Goal: Transaction & Acquisition: Book appointment/travel/reservation

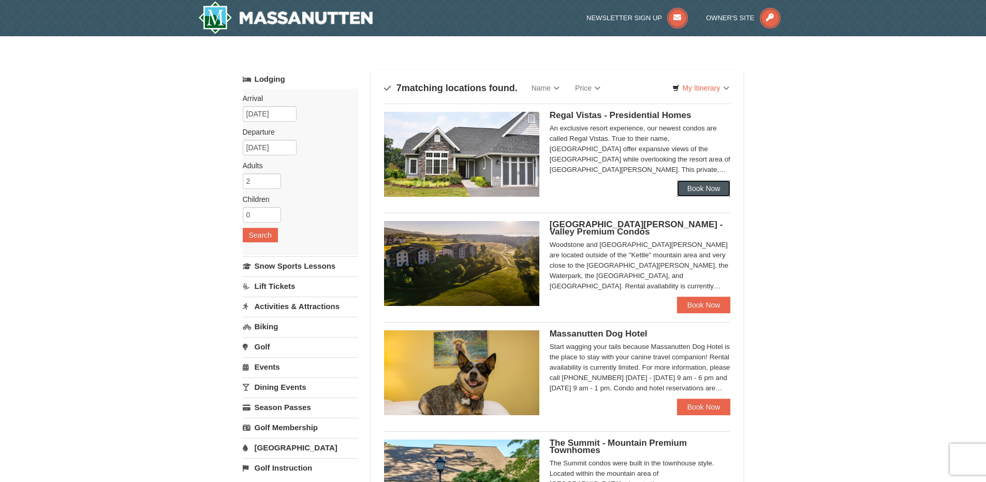
click at [695, 195] on link "Book Now" at bounding box center [704, 188] width 54 height 17
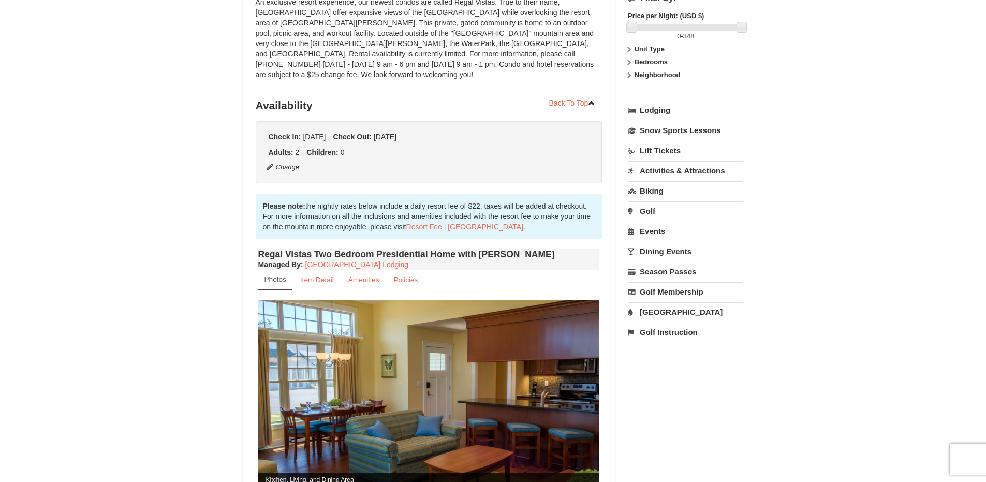
scroll to position [311, 0]
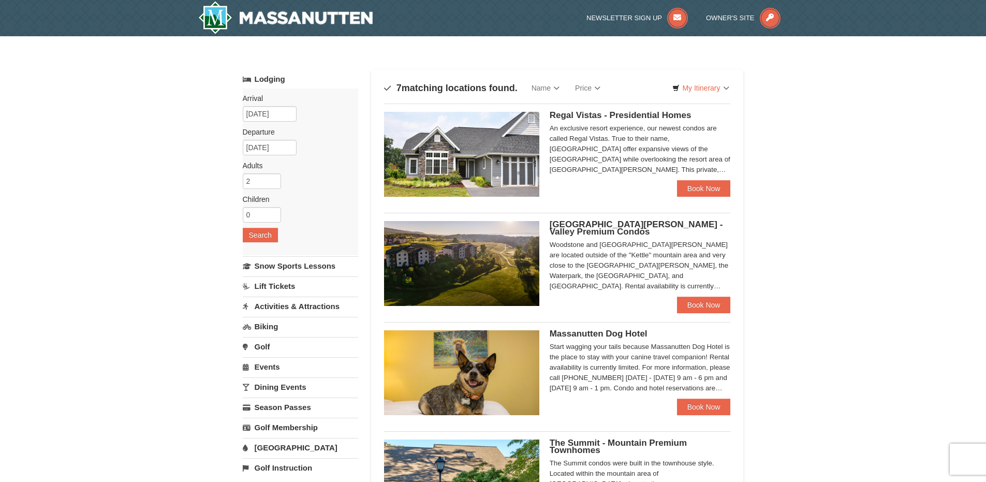
scroll to position [103, 0]
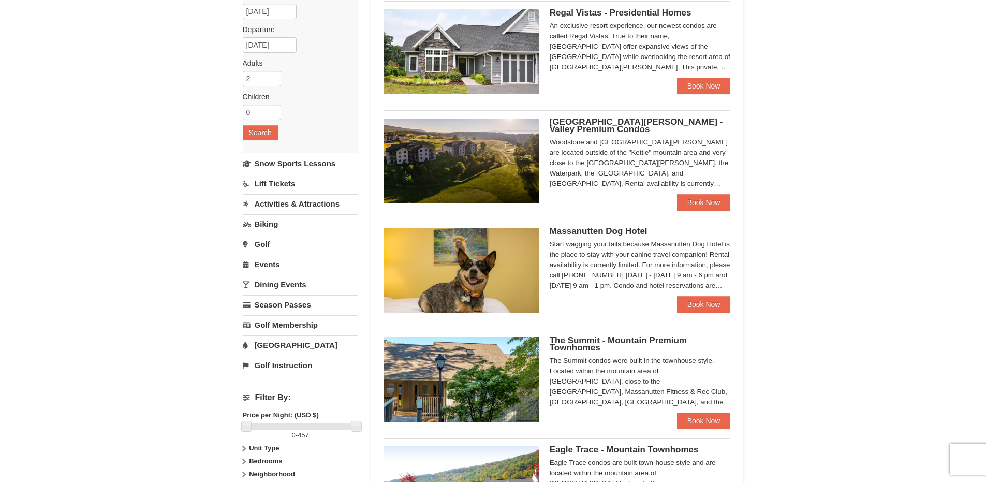
click at [817, 195] on div "× Categories Map List Filter My Itinerary Questions? 1-540-289-9441 Lodging Arr…" at bounding box center [493, 364] width 986 height 861
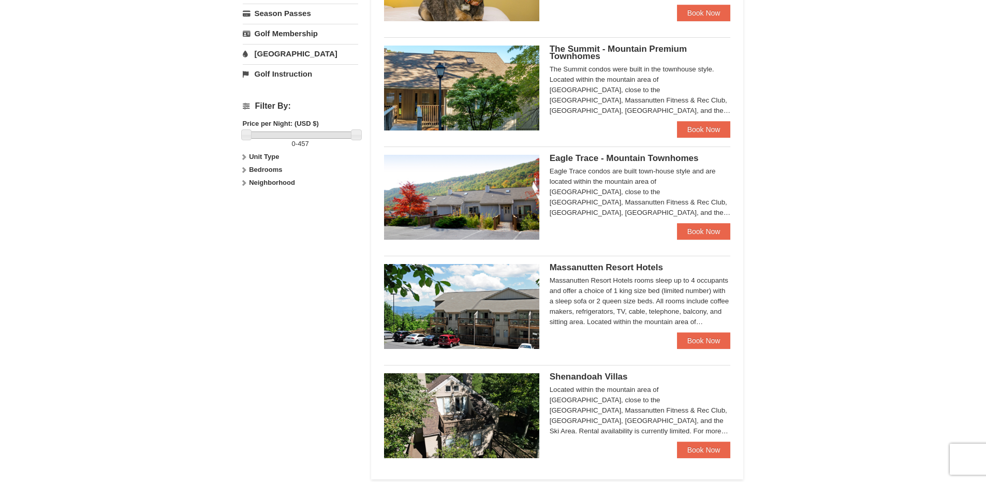
scroll to position [466, 0]
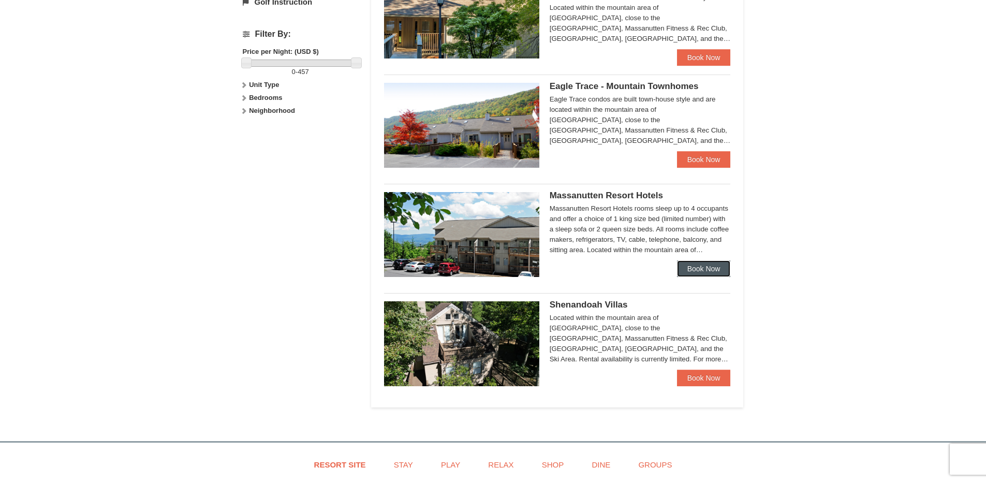
click at [704, 270] on link "Book Now" at bounding box center [704, 268] width 54 height 17
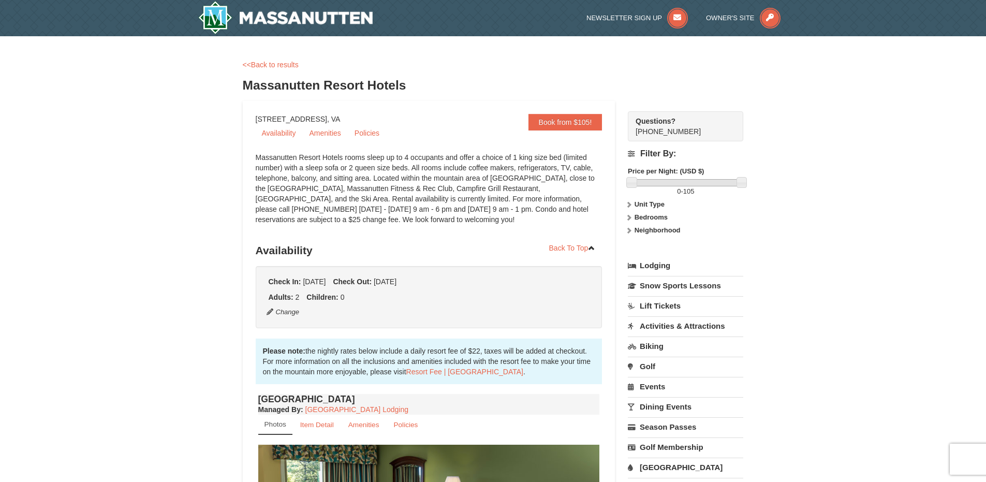
scroll to position [311, 0]
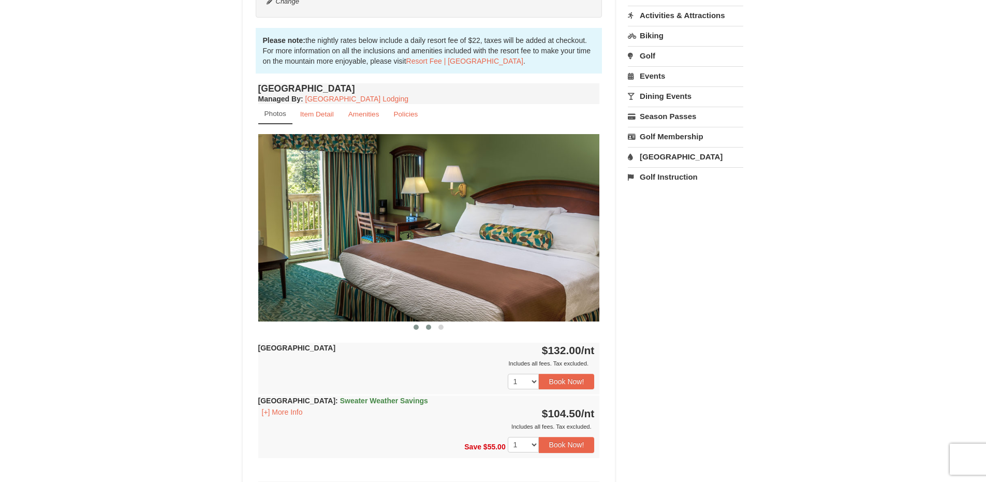
click at [428, 326] on span at bounding box center [428, 327] width 5 height 5
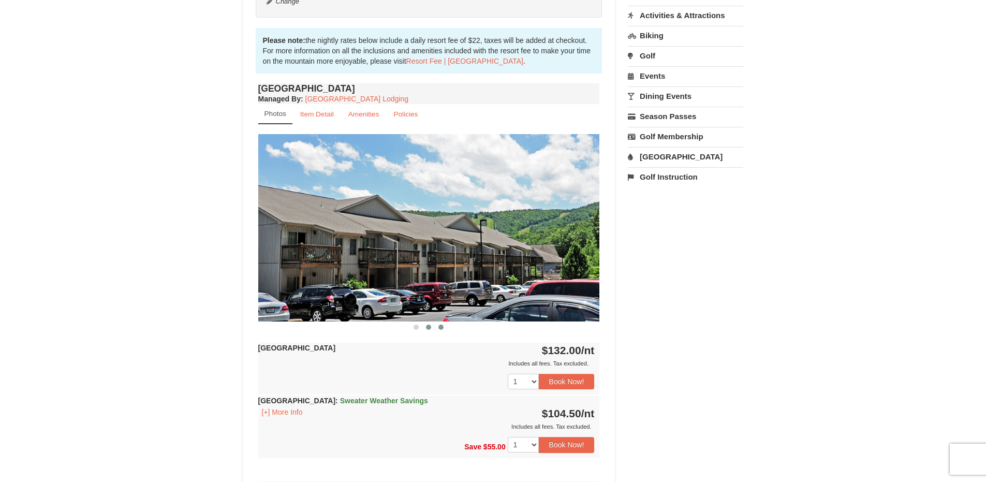
click at [441, 328] on span at bounding box center [441, 327] width 5 height 5
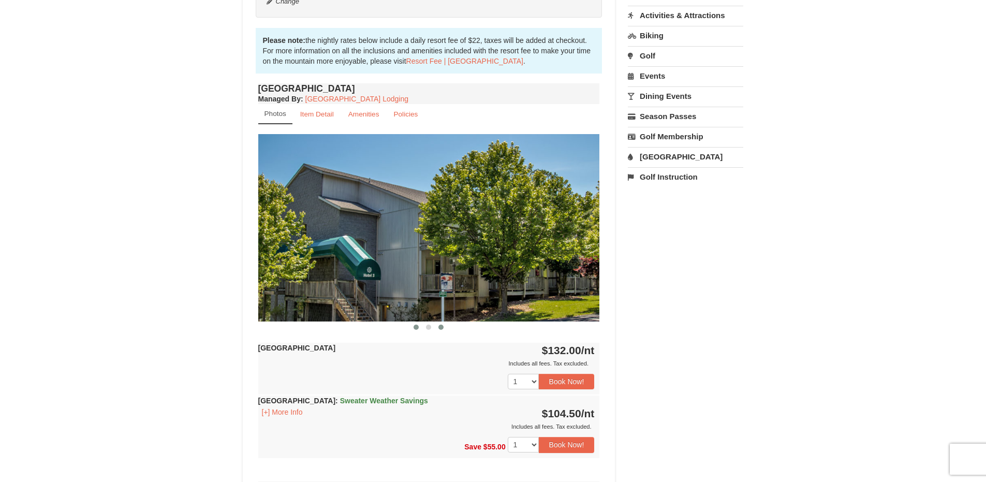
click at [417, 327] on span at bounding box center [416, 327] width 5 height 5
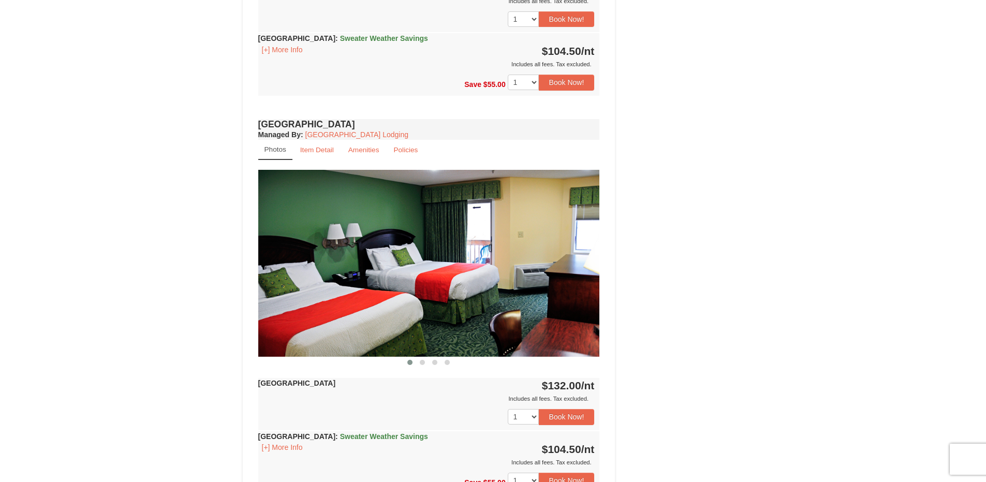
scroll to position [570, 0]
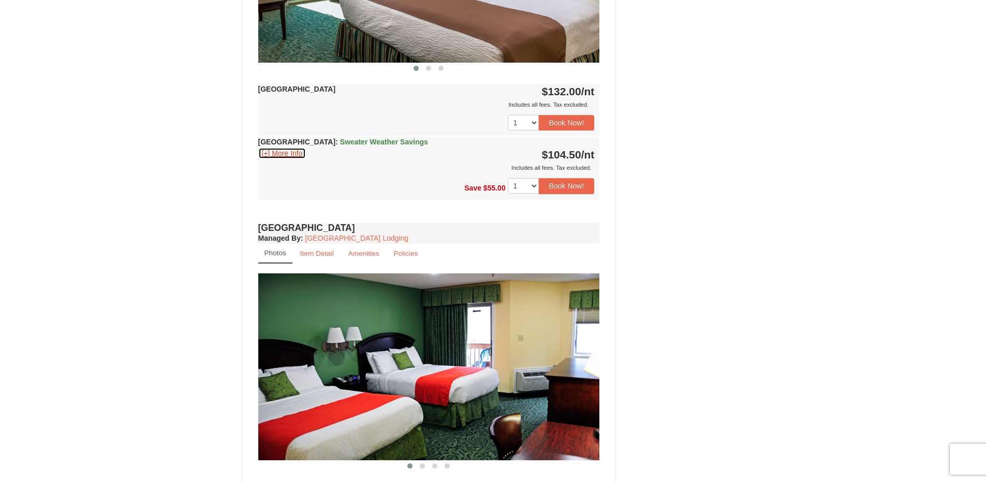
click at [290, 154] on button "[+] More Info" at bounding box center [282, 153] width 48 height 11
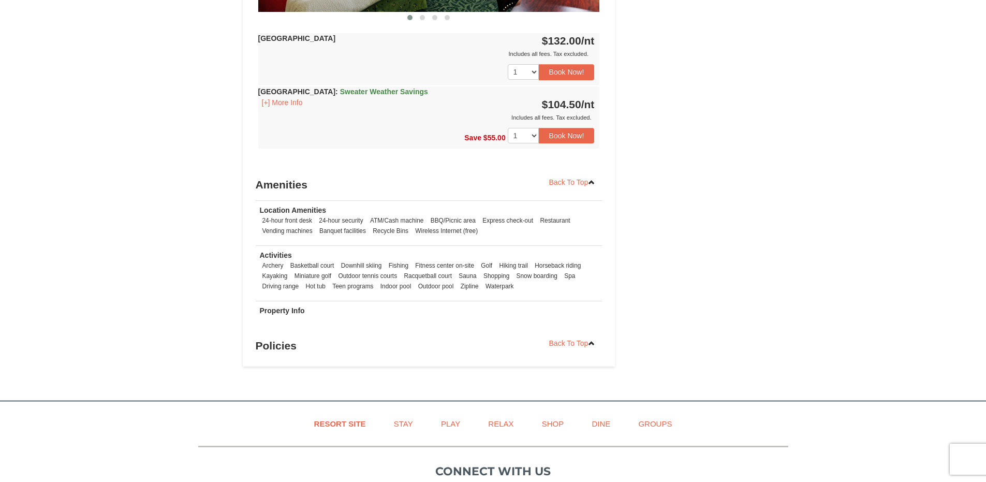
scroll to position [0, 0]
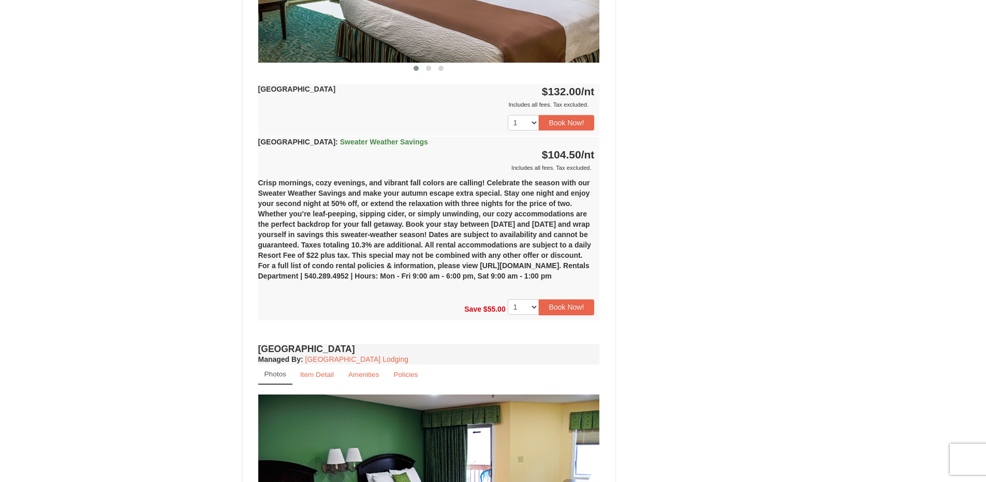
scroll to position [466, 0]
